Goal: Information Seeking & Learning: Check status

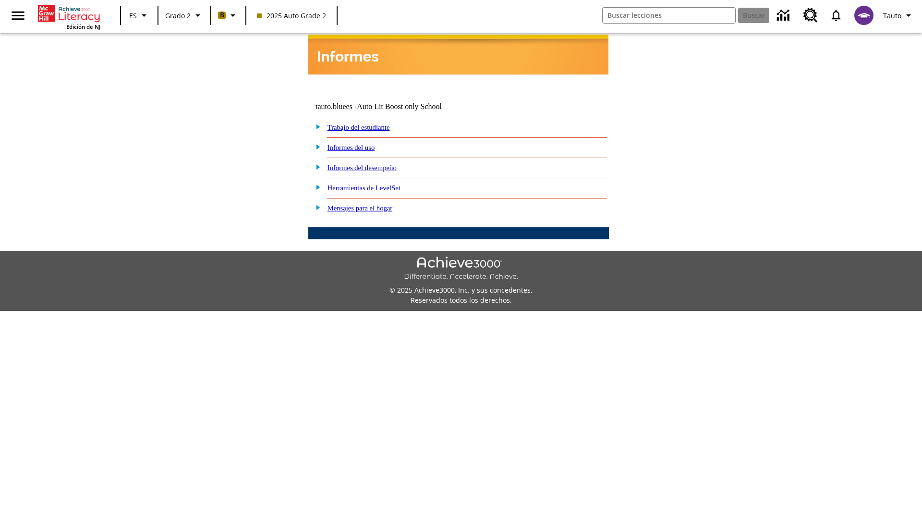
click at [375, 164] on link "Informes del desempeño" at bounding box center [362, 168] width 69 height 8
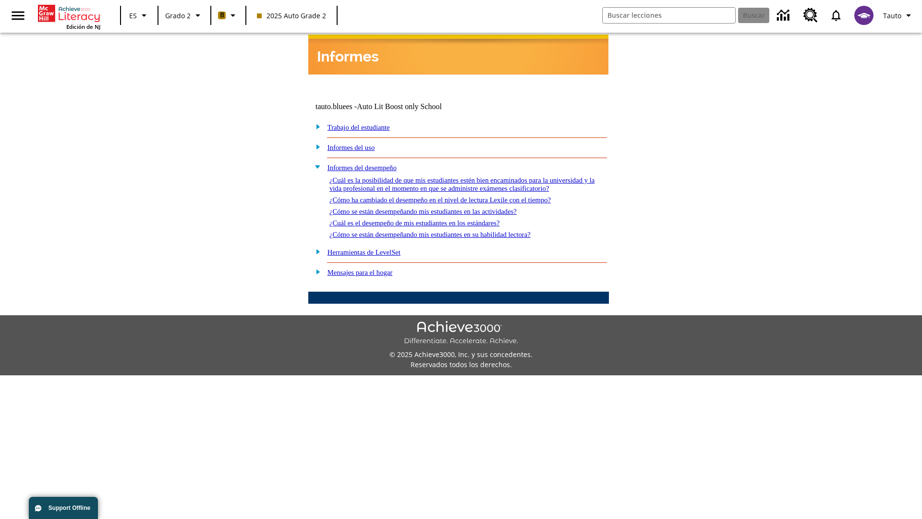
click at [456, 197] on link "¿Cómo ha cambiado el desempeño en el nivel de lectura Lexile con el tiempo?" at bounding box center [439, 200] width 221 height 8
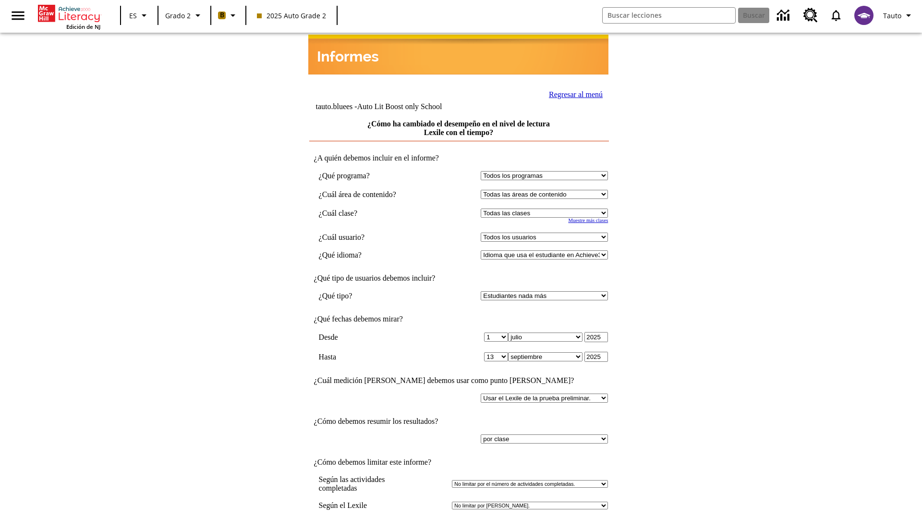
scroll to position [114, 0]
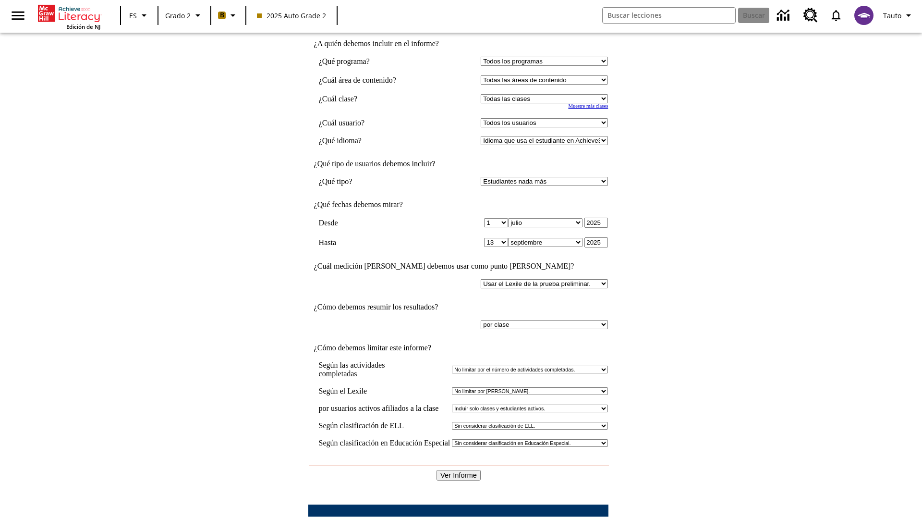
click at [459, 470] on input "Ver Informe" at bounding box center [459, 475] width 44 height 11
